Goal: Information Seeking & Learning: Learn about a topic

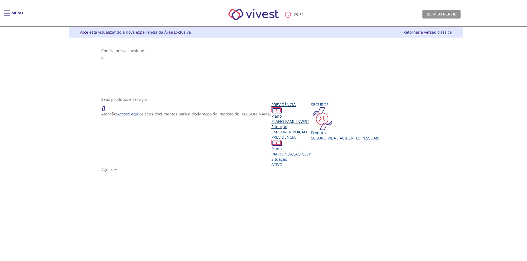
click at [271, 119] on span "PLANO FAMILINVEST" at bounding box center [290, 121] width 38 height 5
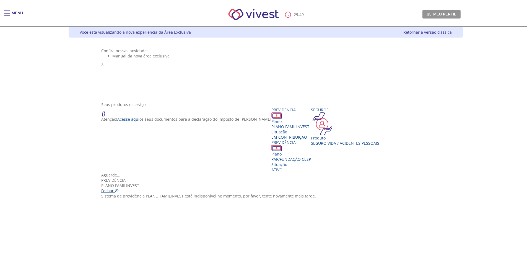
click at [119, 189] on icon "Vivest" at bounding box center [117, 191] width 4 height 4
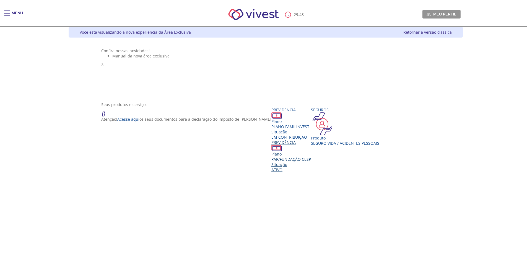
click at [271, 162] on span "PAP/FUNDAÇÃO CESP" at bounding box center [291, 159] width 40 height 5
click at [268, 172] on div "Vivest" at bounding box center [265, 172] width 328 height 0
drag, startPoint x: 271, startPoint y: 154, endPoint x: 253, endPoint y: 158, distance: 18.4
click at [253, 172] on div "Aguarde..." at bounding box center [265, 174] width 328 height 5
click at [244, 172] on div "Vivest" at bounding box center [265, 172] width 328 height 0
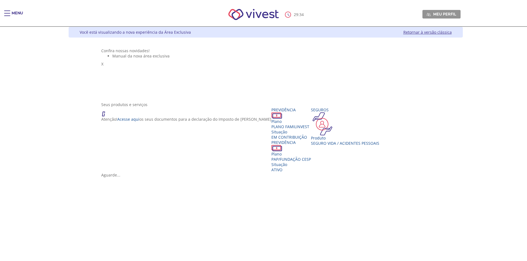
click at [165, 172] on div "Vivest" at bounding box center [265, 172] width 328 height 0
click at [174, 172] on div "Vivest" at bounding box center [265, 172] width 328 height 0
click at [451, 32] on link "Retornar à versão clássica" at bounding box center [427, 32] width 48 height 5
